Goal: Check status

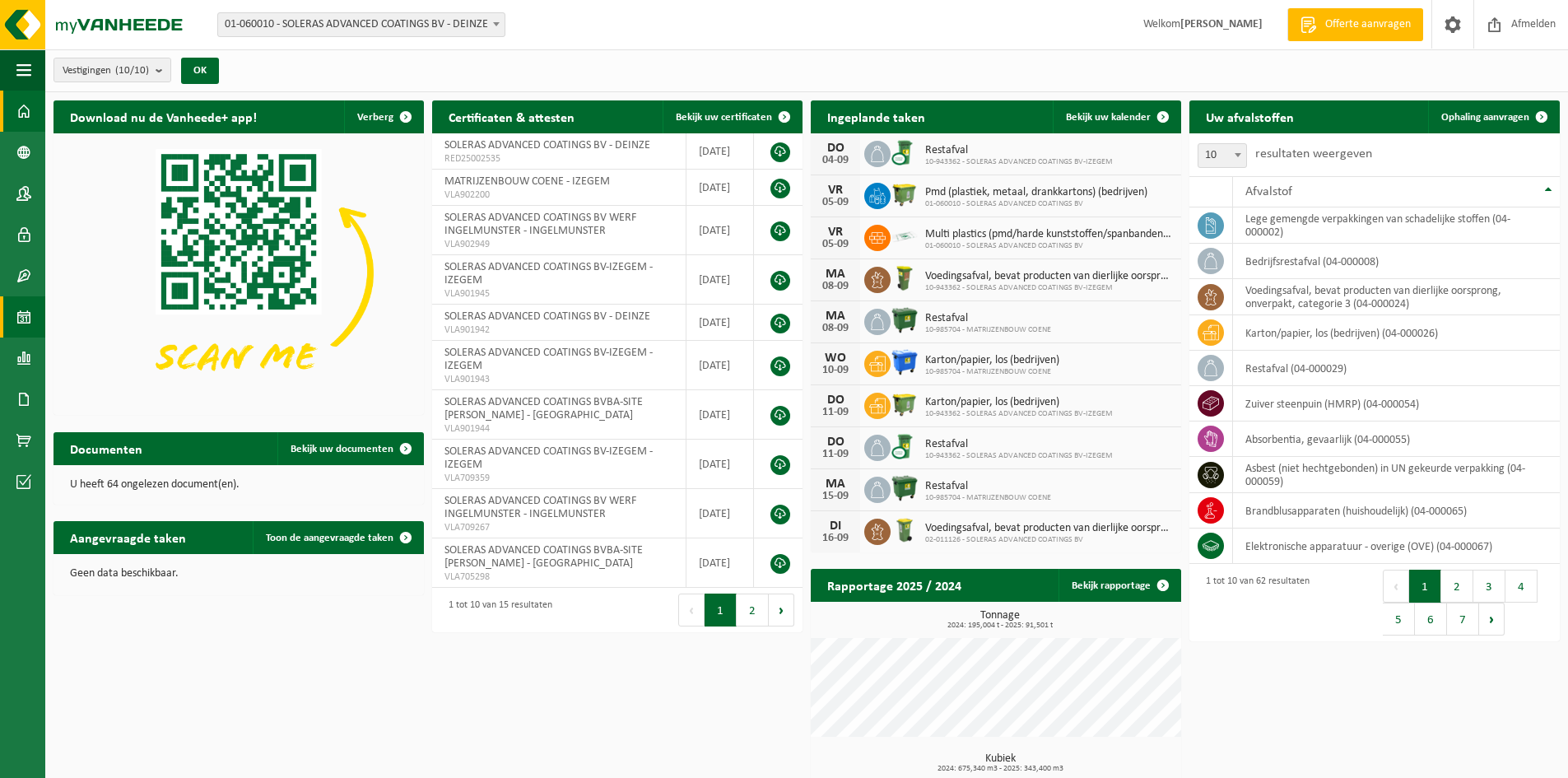
click at [18, 303] on span at bounding box center [24, 317] width 15 height 41
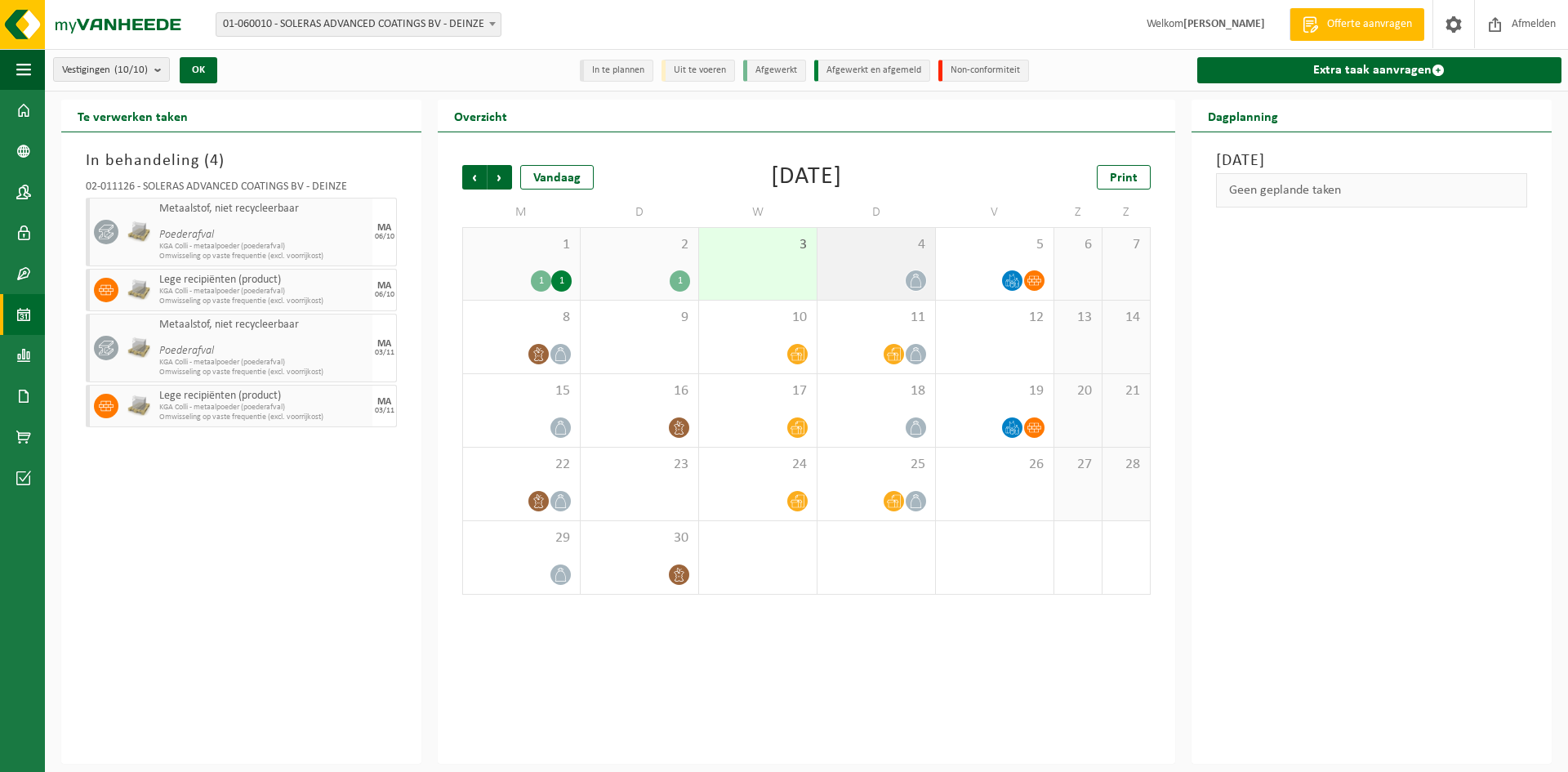
click at [873, 255] on div "4" at bounding box center [876, 263] width 117 height 72
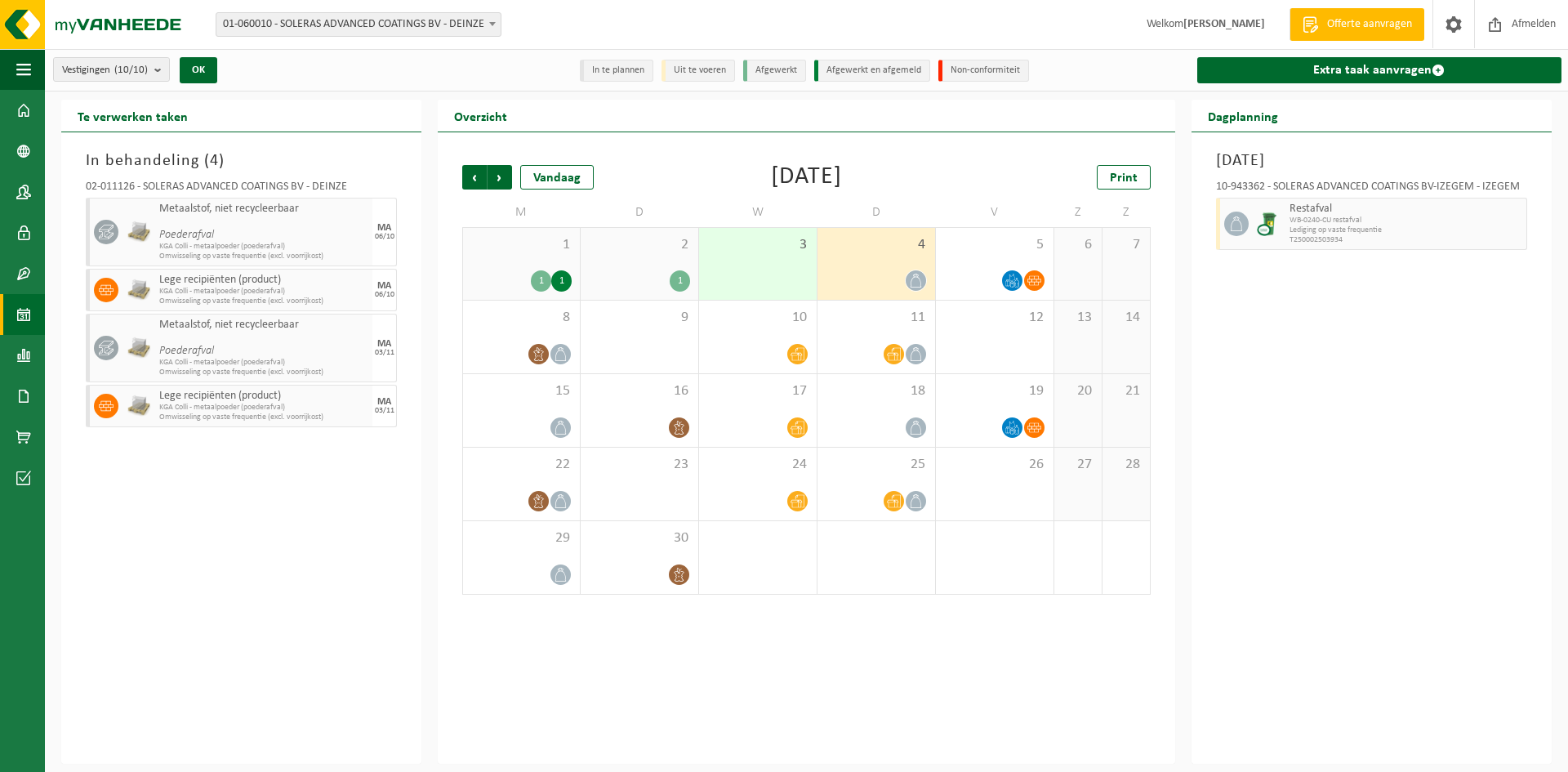
click at [817, 253] on div "4" at bounding box center [876, 263] width 117 height 72
